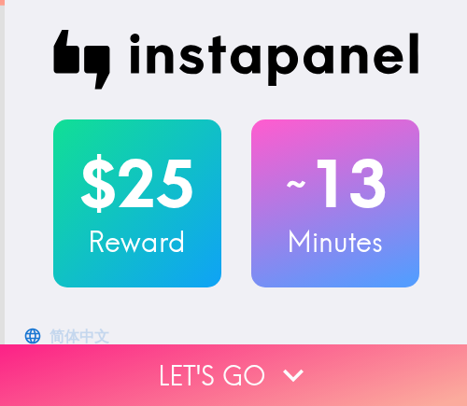
drag, startPoint x: 265, startPoint y: 349, endPoint x: 299, endPoint y: 356, distance: 34.4
click at [272, 355] on icon "button" at bounding box center [292, 375] width 41 height 41
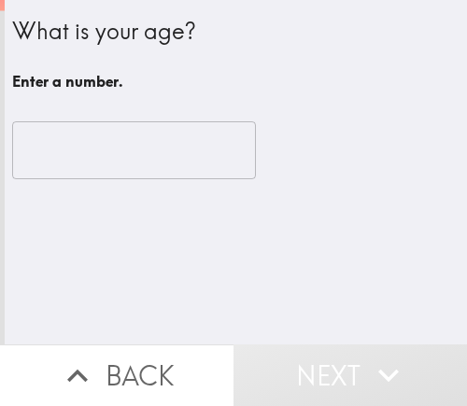
click at [63, 142] on input "number" at bounding box center [134, 150] width 244 height 58
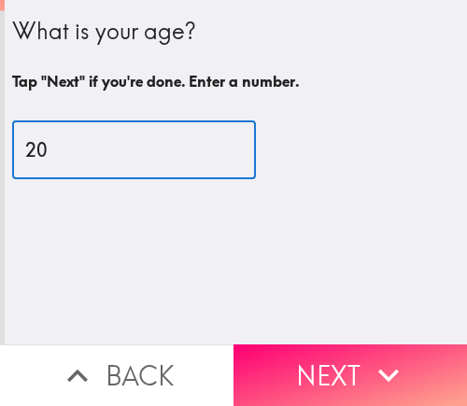
type input "20"
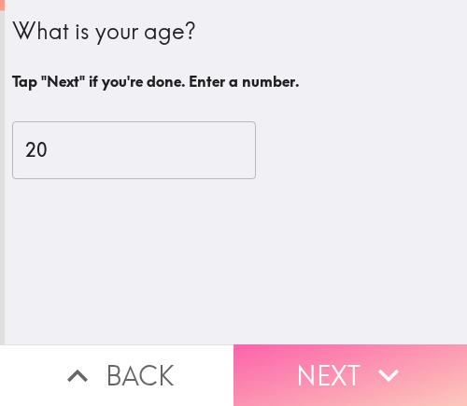
click at [354, 367] on button "Next" at bounding box center [349, 375] width 233 height 62
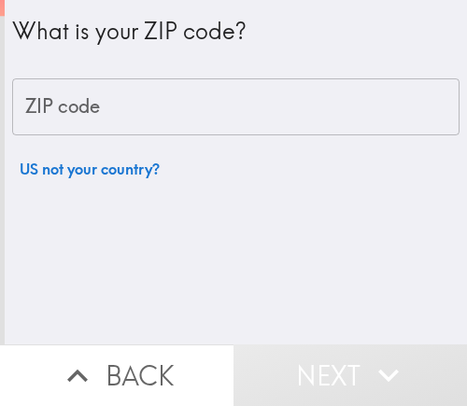
click at [114, 112] on input "ZIP code" at bounding box center [235, 107] width 447 height 58
paste input "60007"
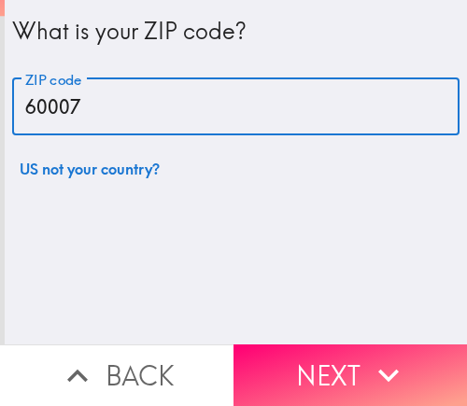
type input "60007"
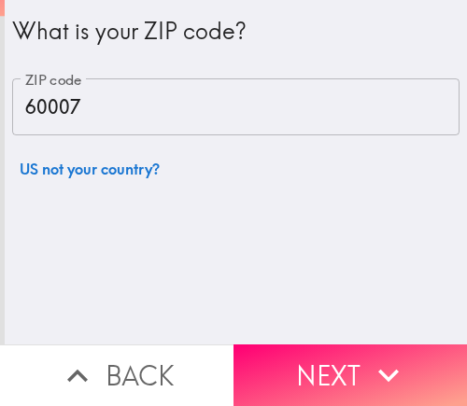
click at [371, 355] on icon "button" at bounding box center [388, 375] width 41 height 41
